Goal: Information Seeking & Learning: Find specific fact

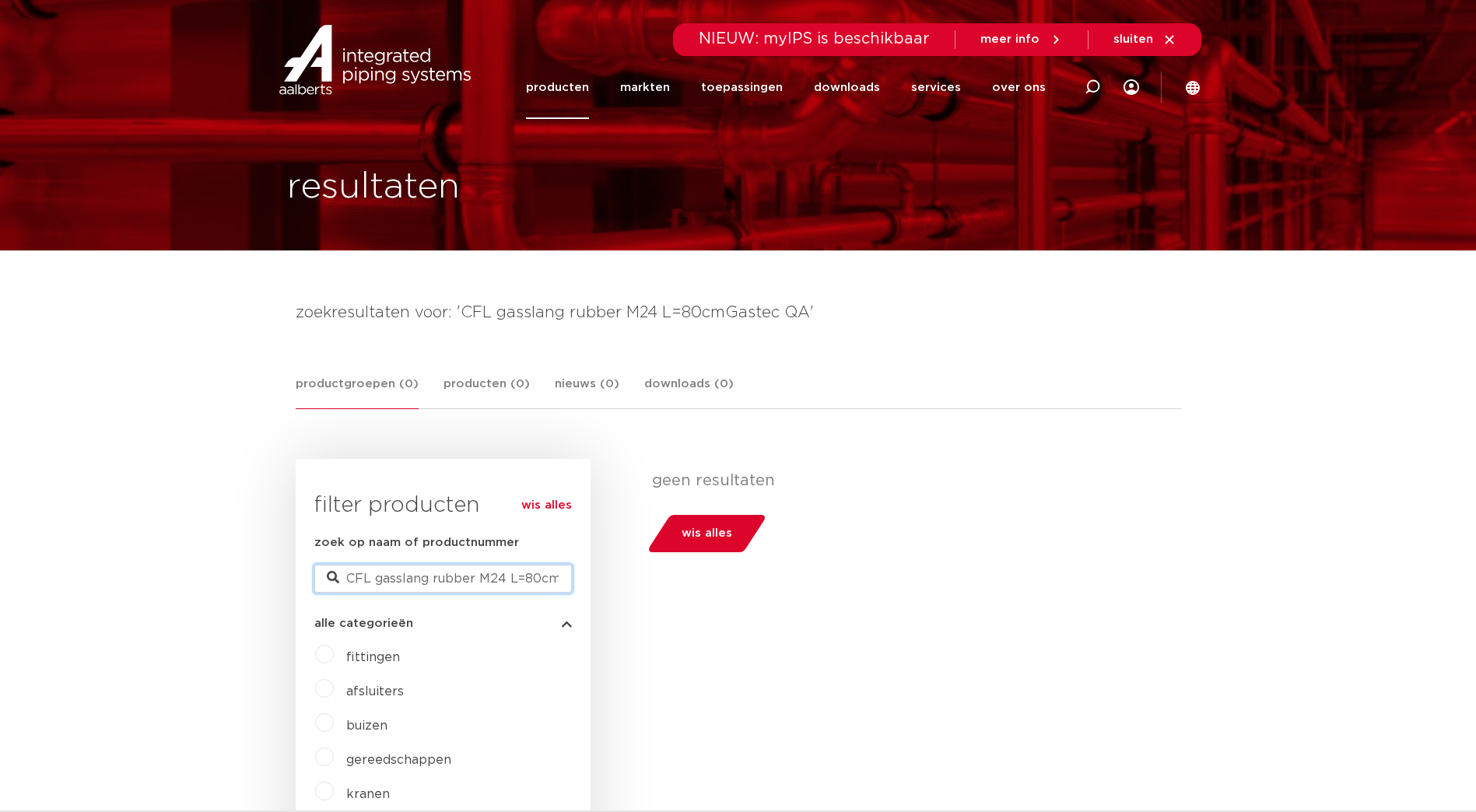
click at [557, 577] on input "CFL gasslang rubber M24 L=80cmGastec QA" at bounding box center [442, 578] width 257 height 28
drag, startPoint x: 578, startPoint y: 81, endPoint x: 602, endPoint y: 108, distance: 36.1
click at [578, 84] on link "producten" at bounding box center [557, 87] width 63 height 63
drag, startPoint x: 576, startPoint y: 81, endPoint x: 593, endPoint y: 110, distance: 33.6
click at [576, 82] on link "producten" at bounding box center [557, 87] width 63 height 63
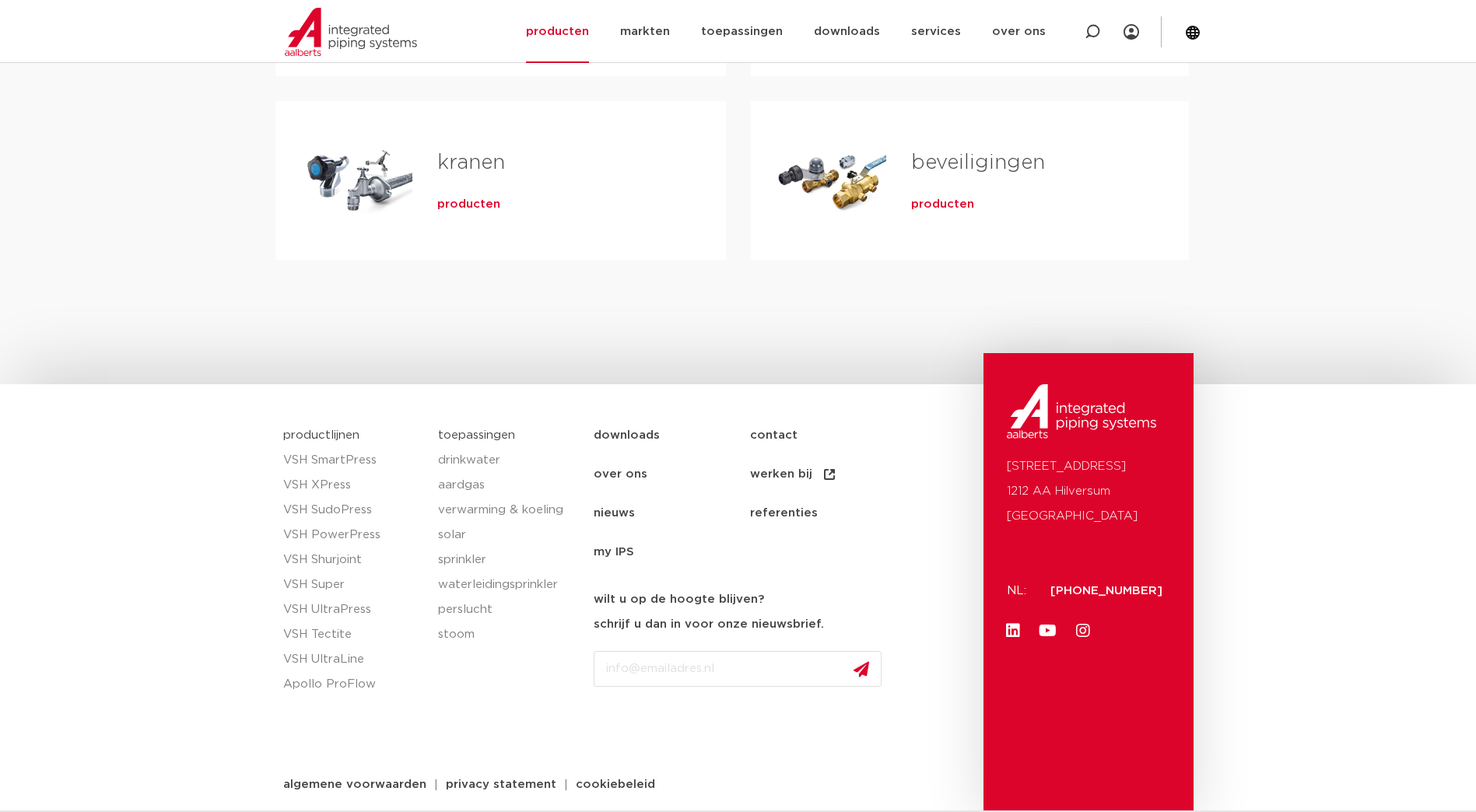
scroll to position [660, 0]
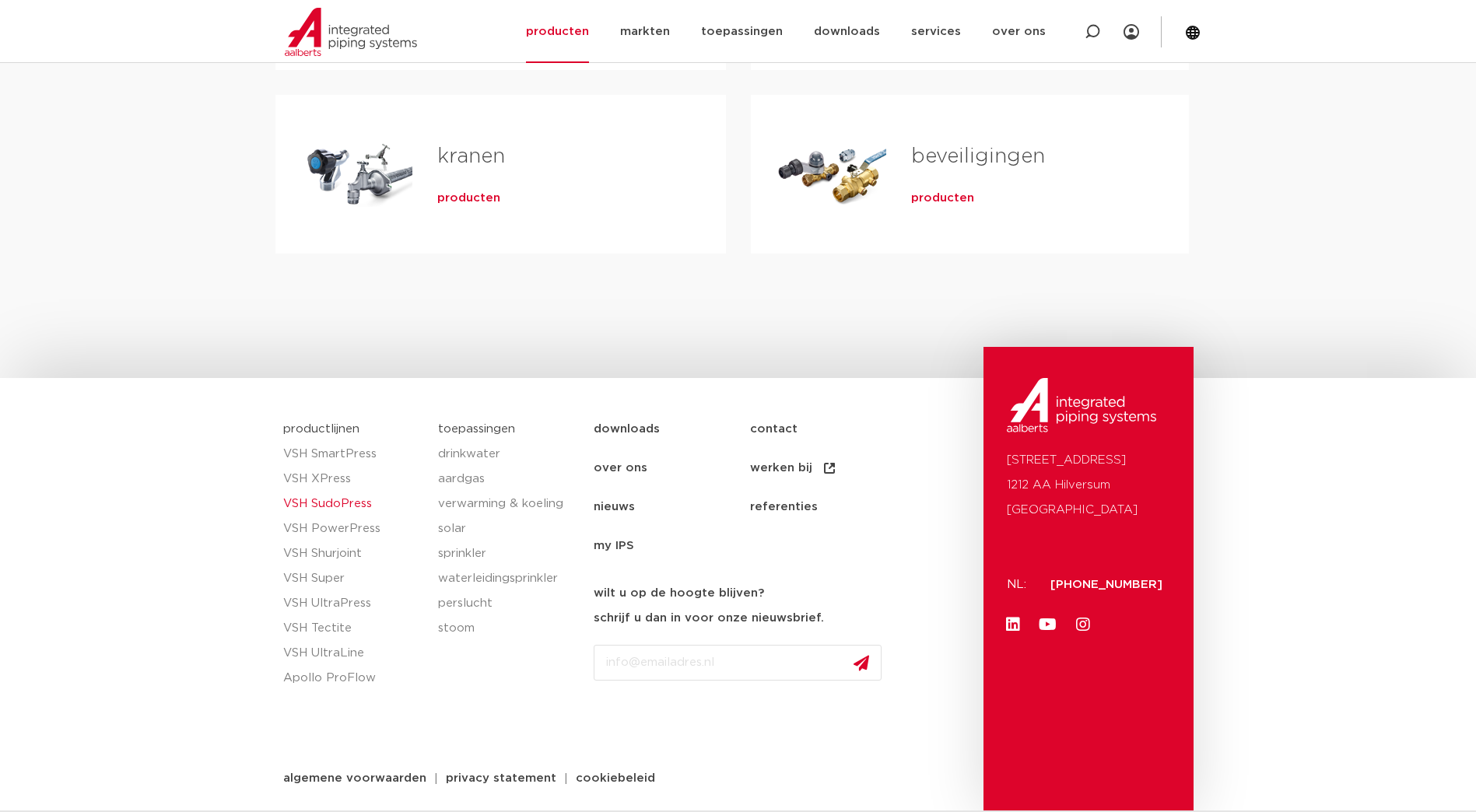
click at [337, 505] on link "VSH SudoPress" at bounding box center [352, 503] width 140 height 24
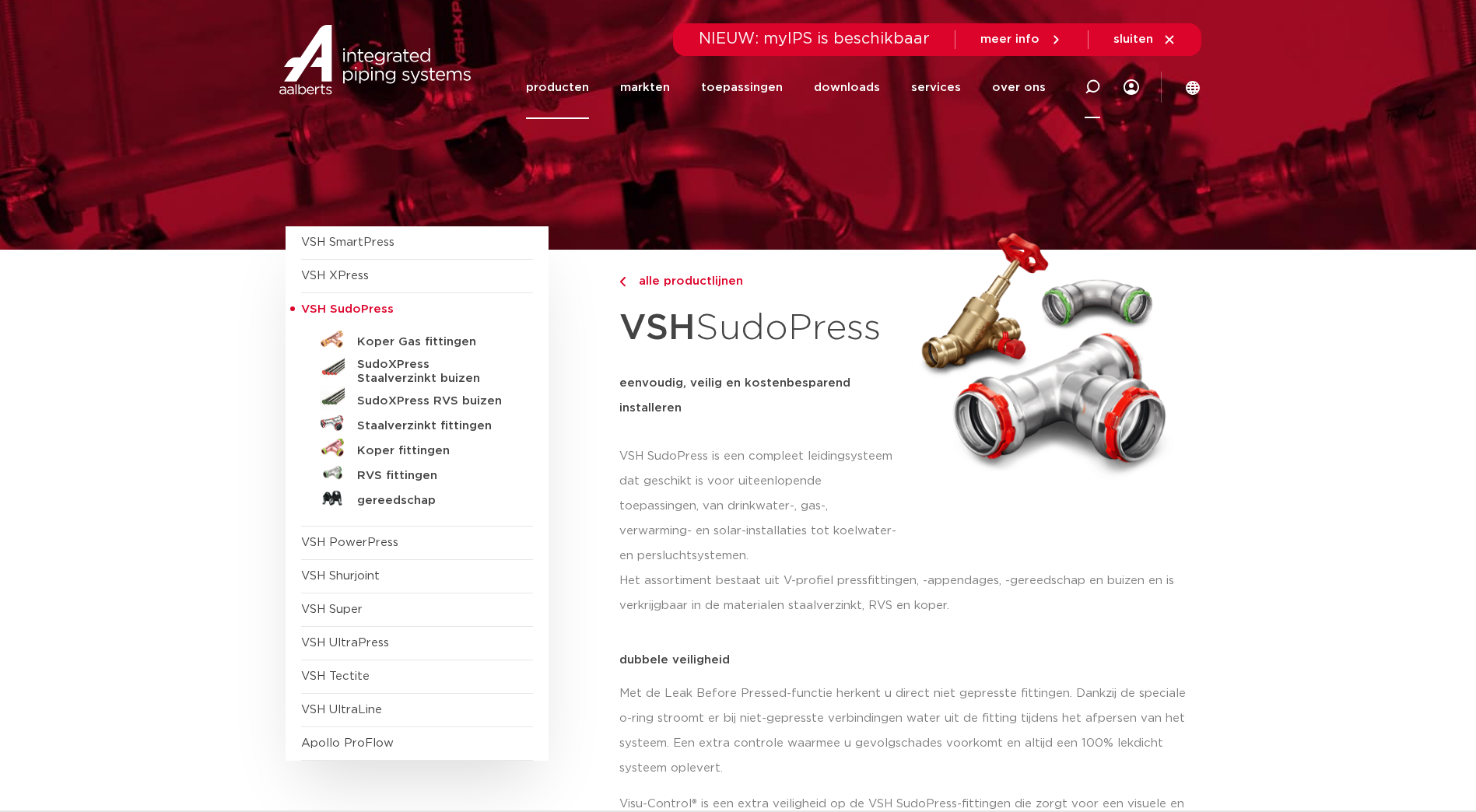
click at [1086, 86] on icon at bounding box center [1092, 87] width 16 height 16
paste input "HNBR 18"
type input "HNBR 18"
click button "Zoeken" at bounding box center [0, 0] width 0 height 0
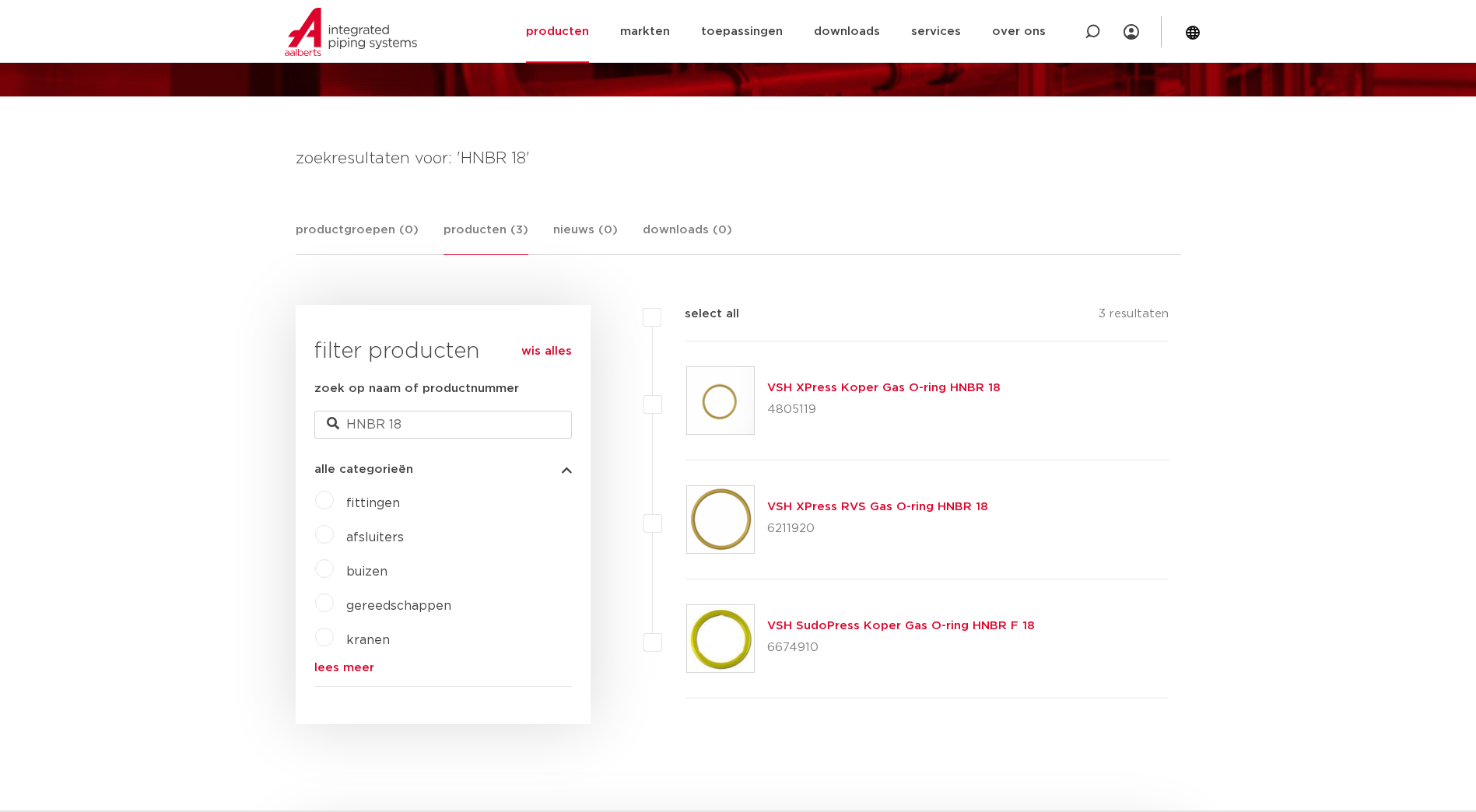
scroll to position [156, 0]
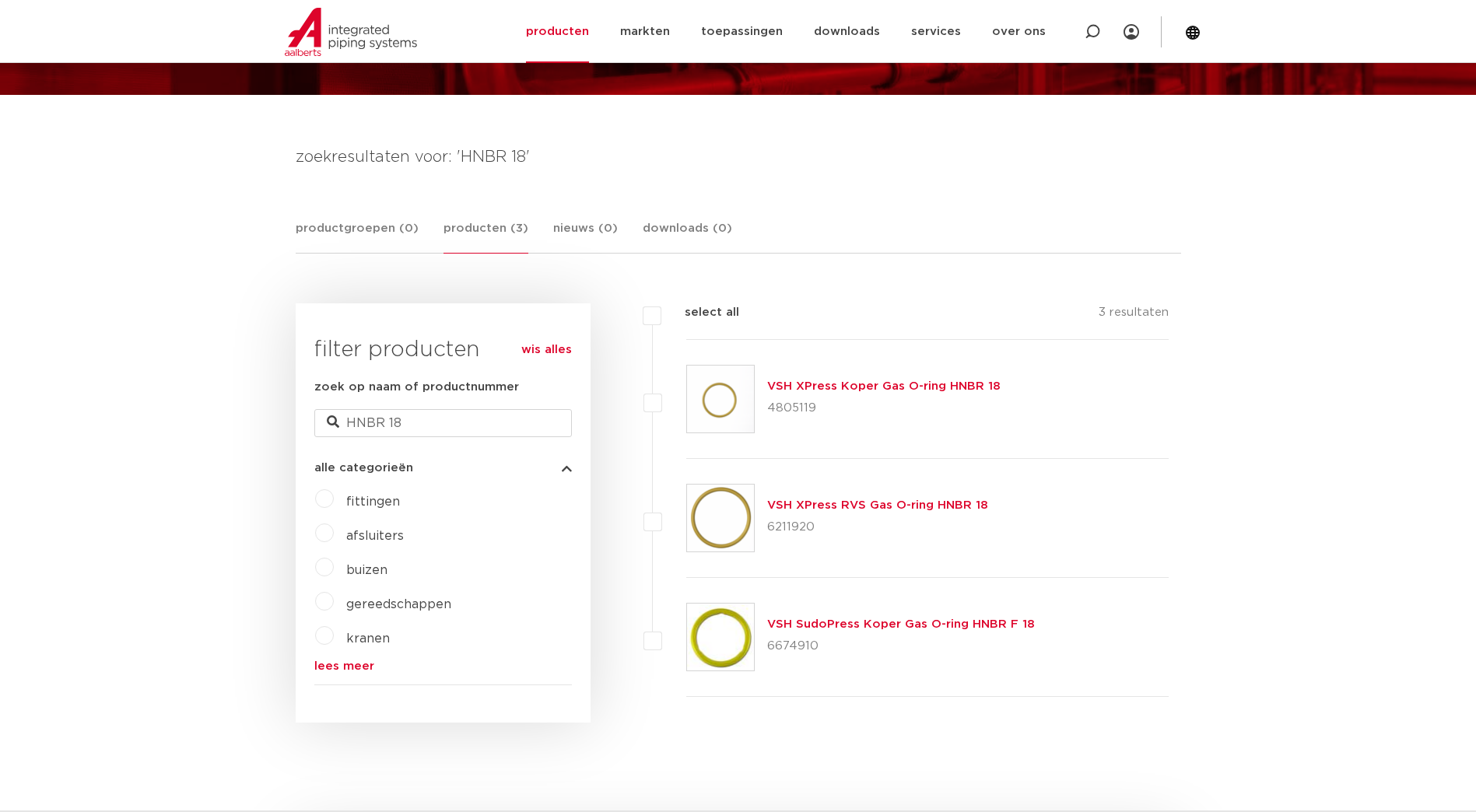
click at [908, 654] on p "6674910" at bounding box center [900, 646] width 267 height 24
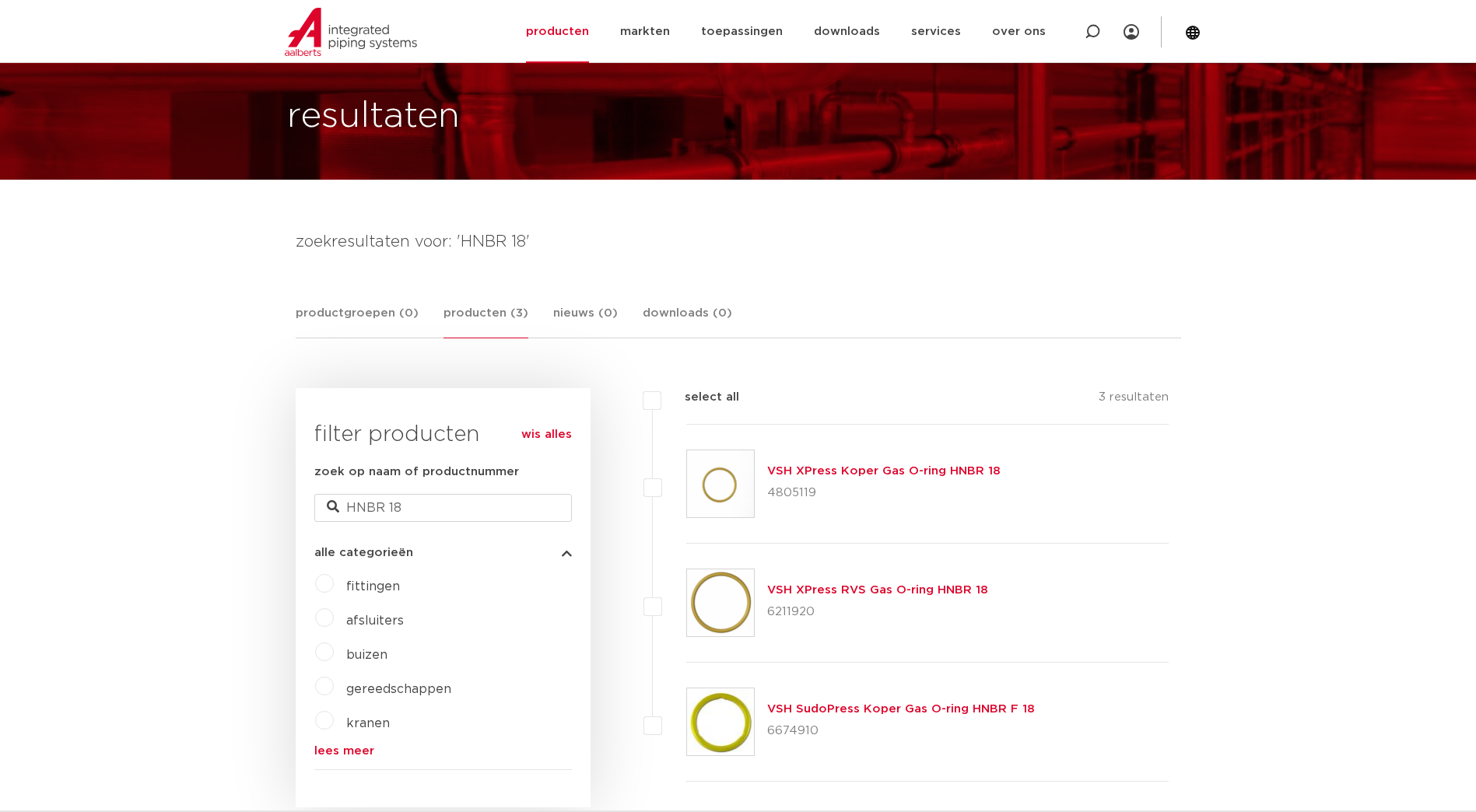
scroll to position [0, 0]
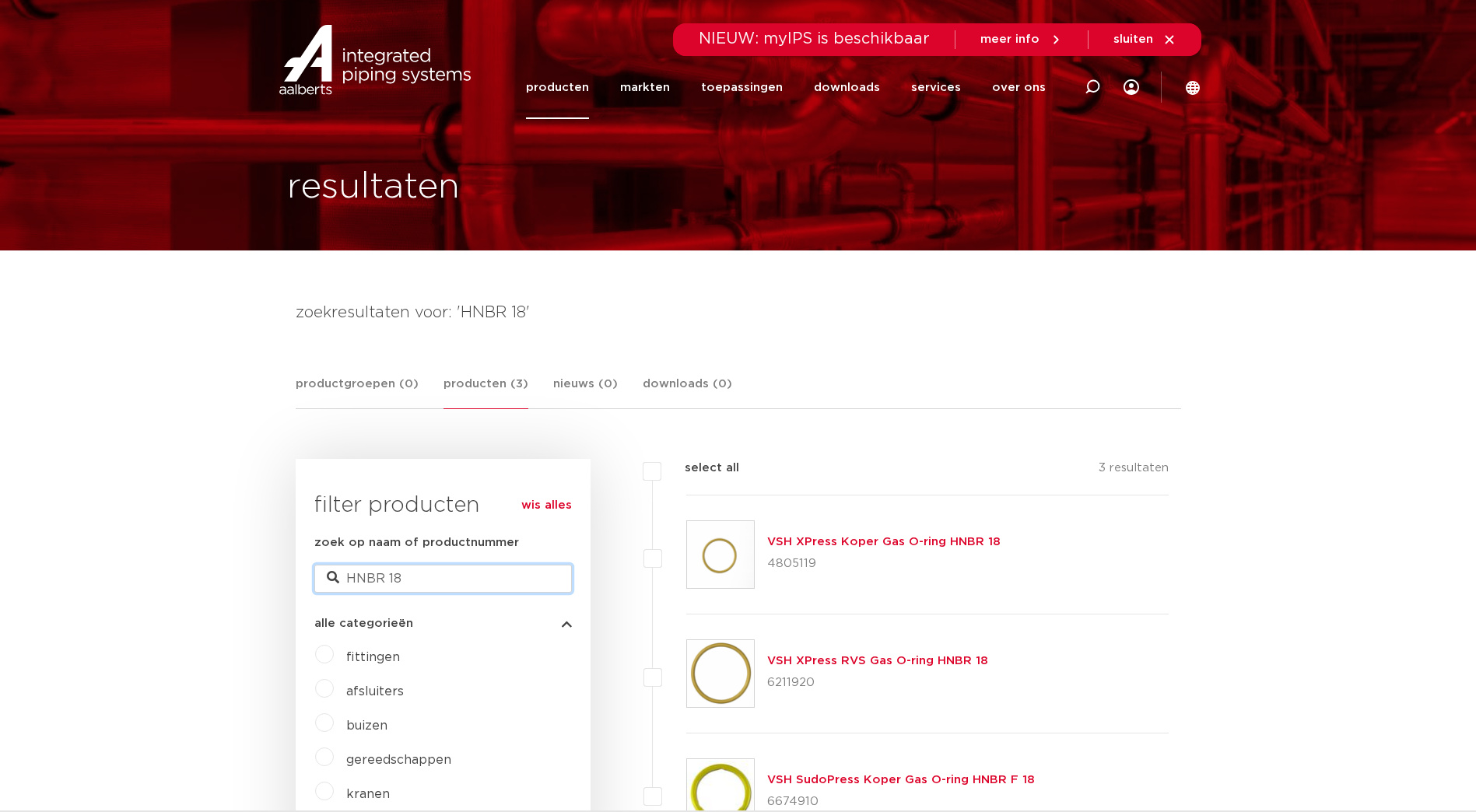
click at [432, 578] on input "HNBR 18" at bounding box center [442, 578] width 257 height 28
type input "HNBR 22"
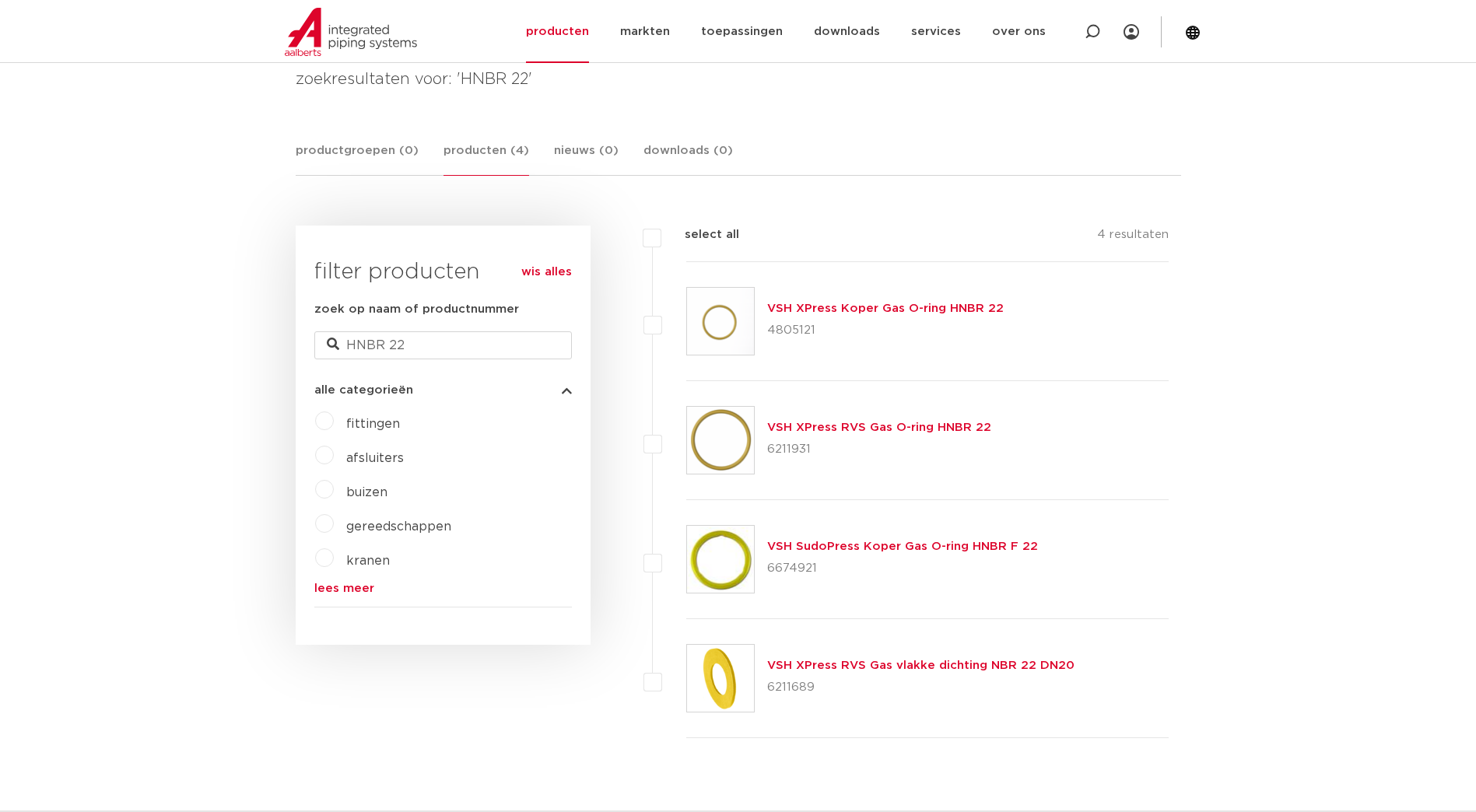
scroll to position [311, 0]
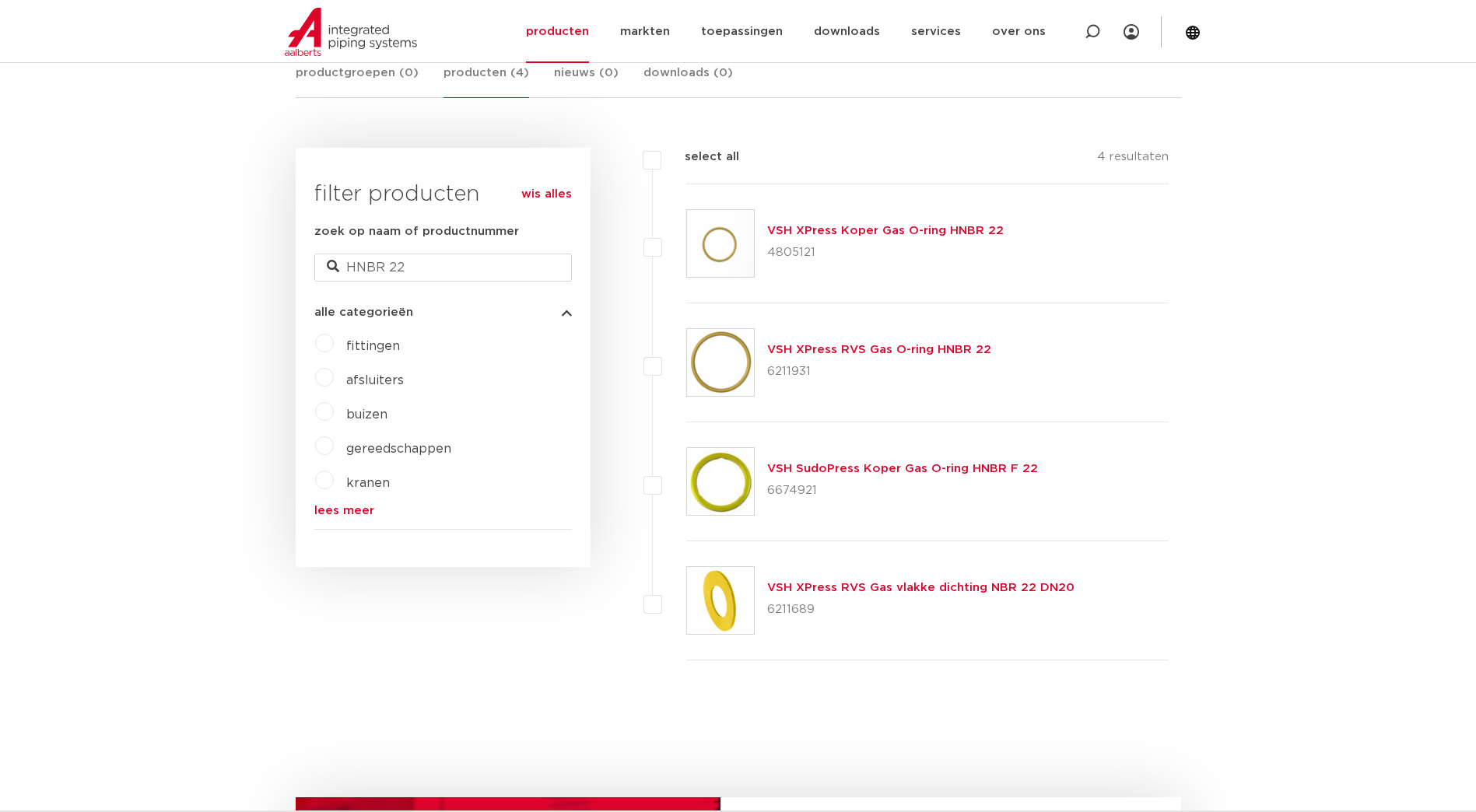
click at [864, 478] on p "6674921" at bounding box center [902, 490] width 271 height 24
